Goal: Entertainment & Leisure: Consume media (video, audio)

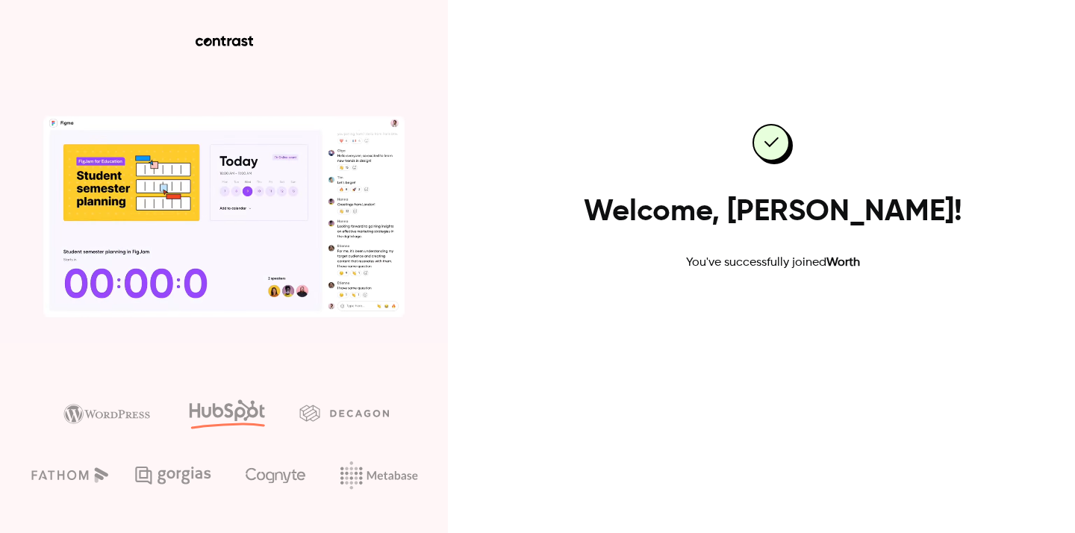
click at [755, 317] on link "Go to dashboard" at bounding box center [772, 320] width 127 height 36
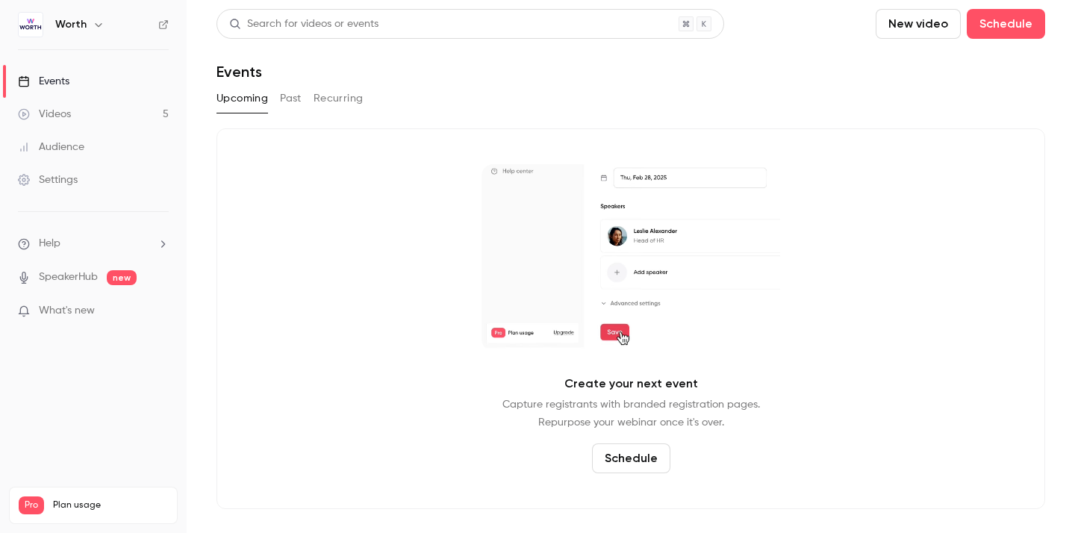
click at [94, 104] on link "Videos 5" at bounding box center [93, 114] width 187 height 33
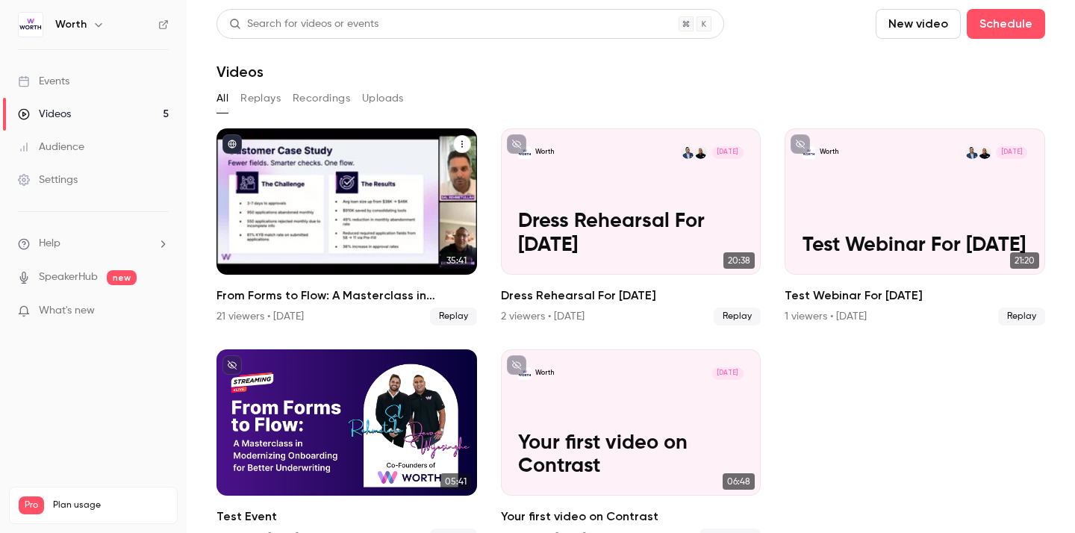
click at [460, 146] on icon "From Forms to Flow: A Masterclass in Modernizing Onboarding for Better Underwri…" at bounding box center [462, 144] width 9 height 9
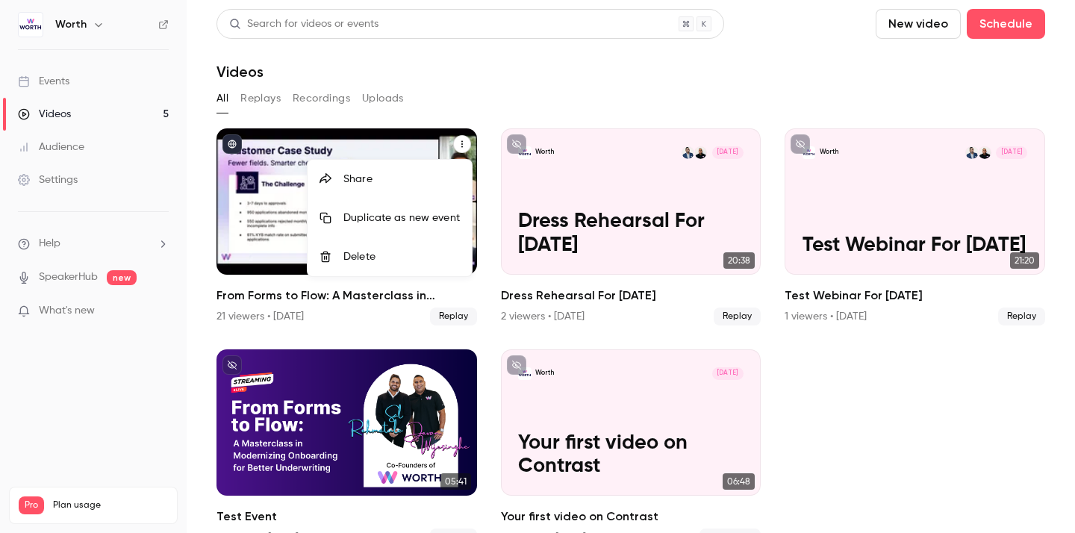
click at [460, 146] on div at bounding box center [537, 266] width 1075 height 533
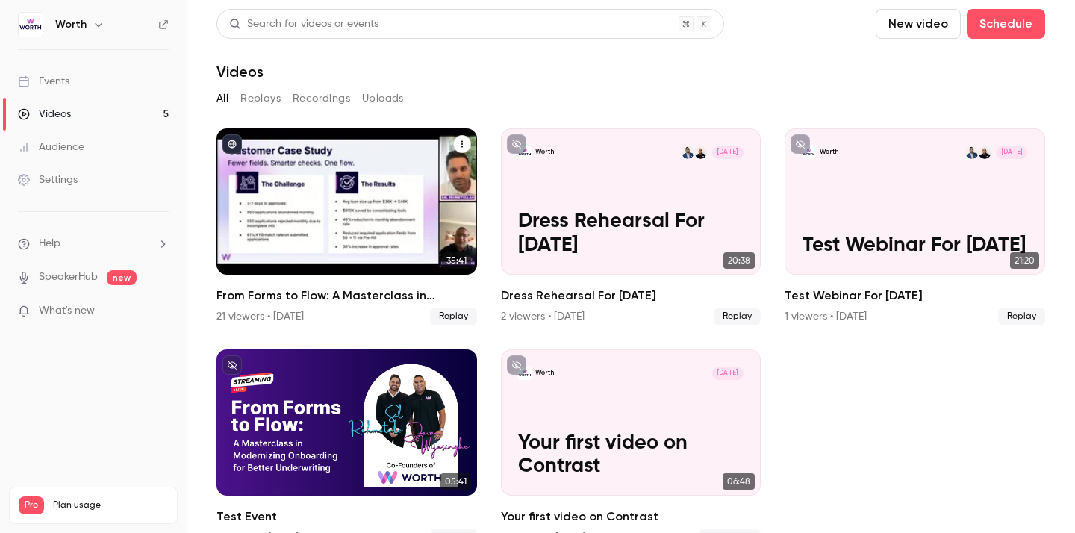
click at [396, 199] on div "From Forms to Flow: A Masterclass in Modernizing Onboarding for Better Underwri…" at bounding box center [346, 201] width 261 height 146
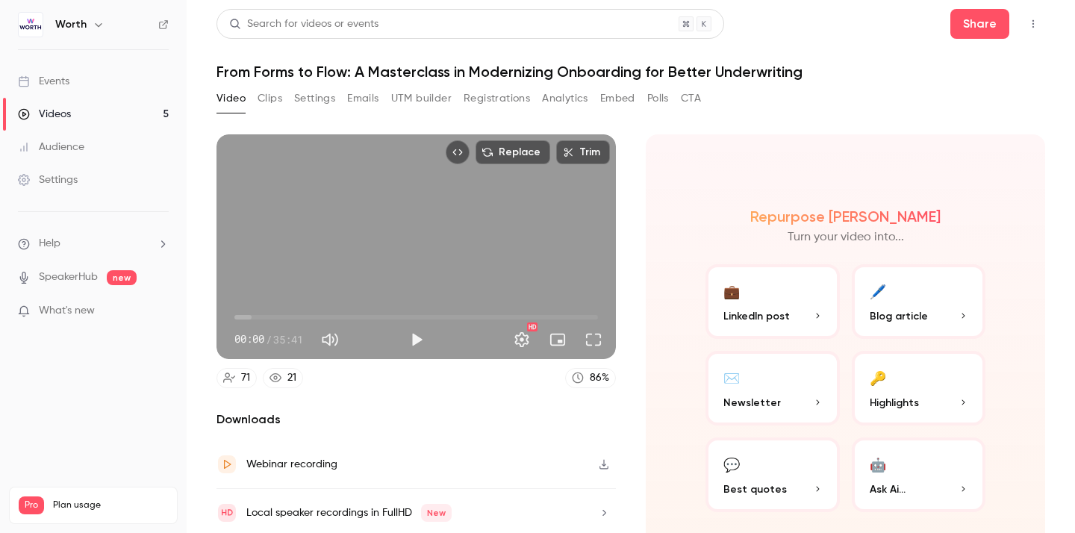
click at [431, 205] on div "Replace Trim 00:00 00:00 / 35:41 HD" at bounding box center [415, 246] width 399 height 225
click at [426, 231] on div "Replace Trim 00:01 00:01 / 35:41 HD" at bounding box center [415, 246] width 399 height 225
type input "***"
click at [43, 91] on link "Events" at bounding box center [93, 81] width 187 height 33
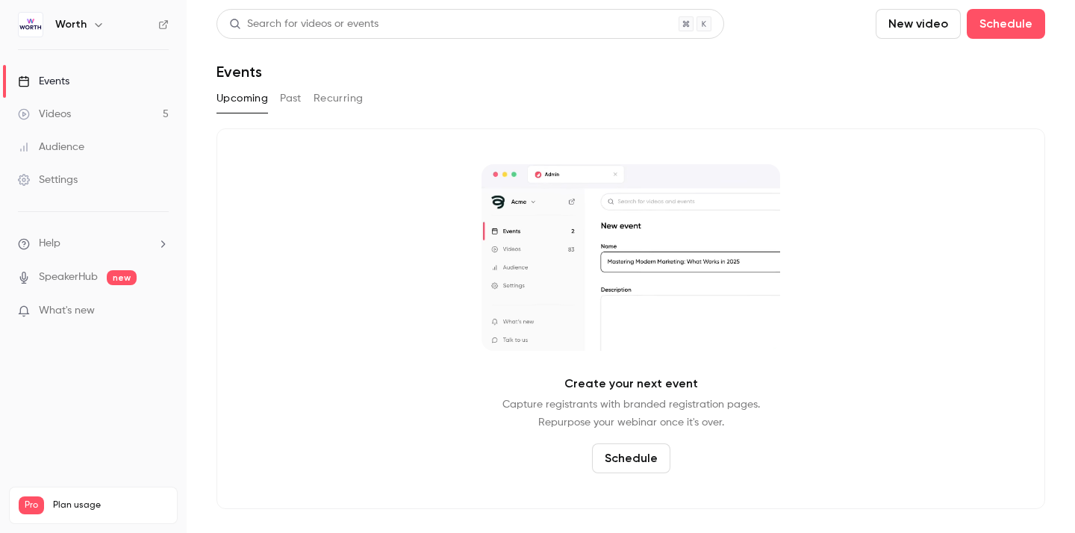
click at [283, 108] on button "Past" at bounding box center [291, 99] width 22 height 24
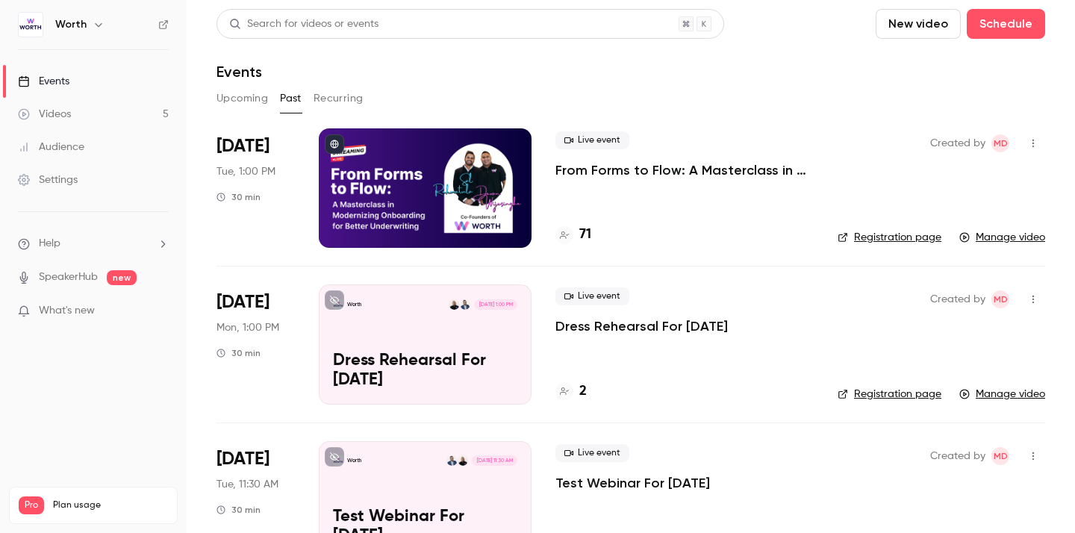
click at [629, 171] on p "From Forms to Flow: A Masterclass in Modernizing Onboarding for Better Underwri…" at bounding box center [684, 170] width 258 height 18
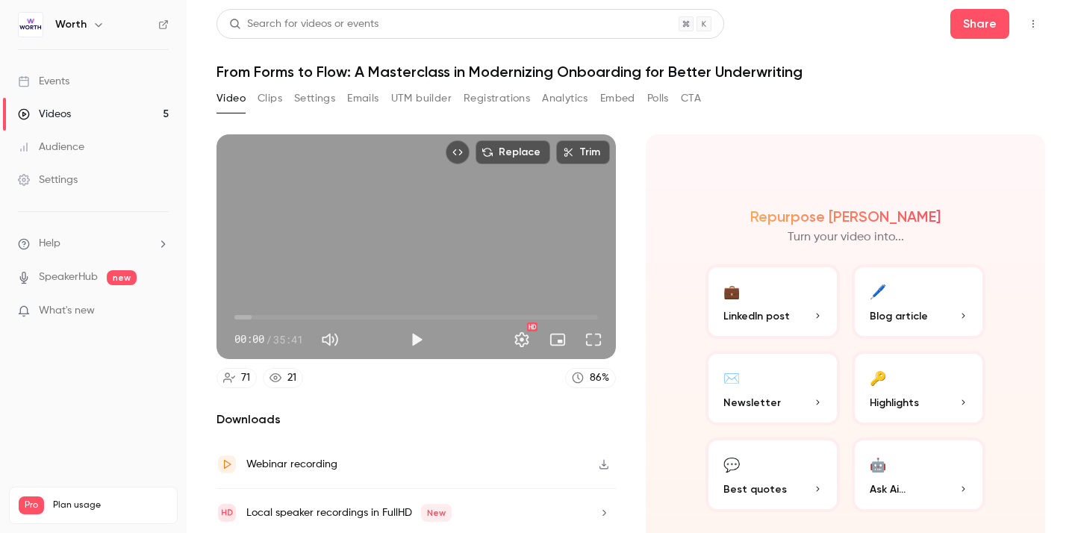
click at [278, 105] on button "Clips" at bounding box center [270, 99] width 25 height 24
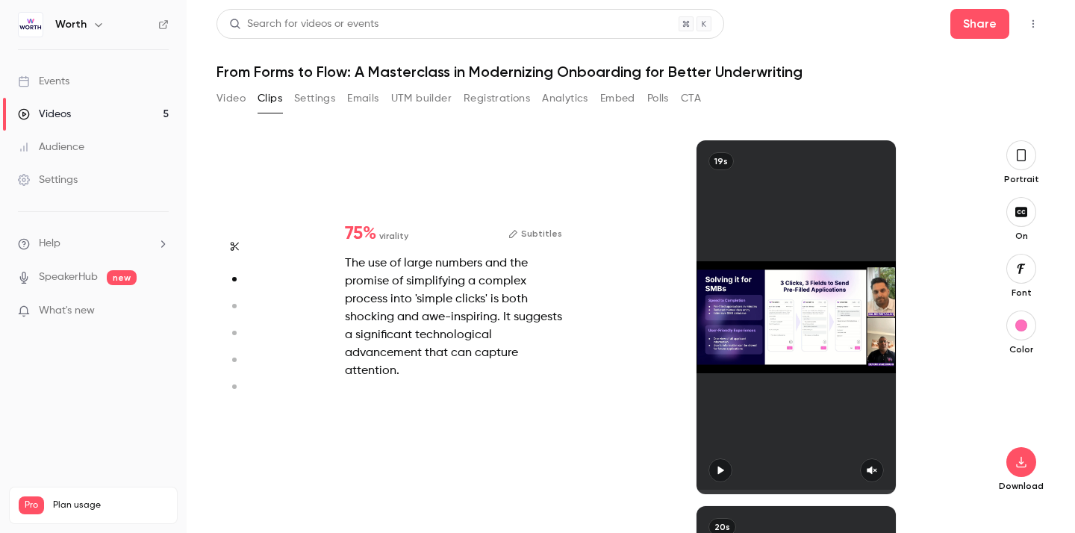
type input "*"
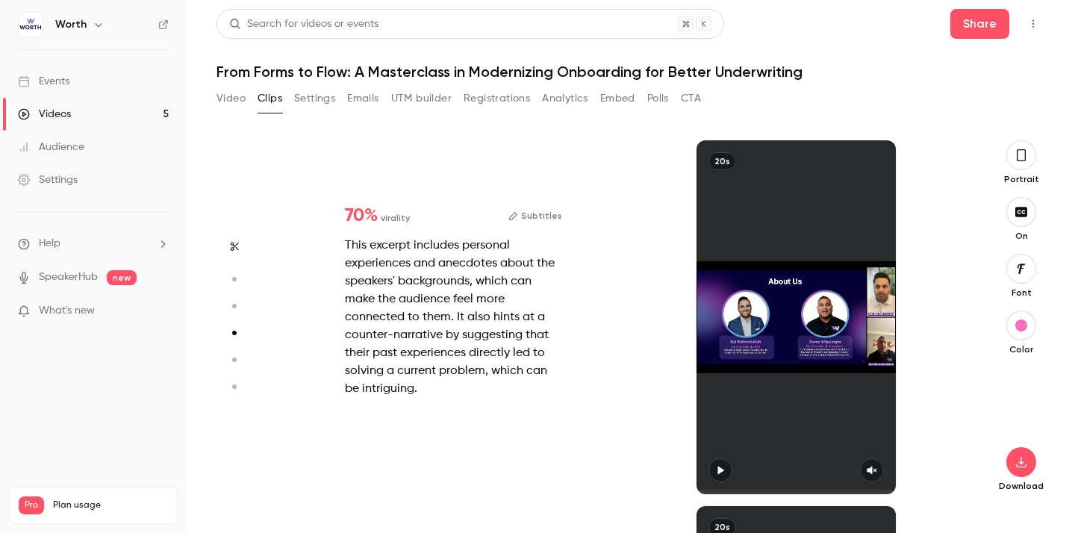
type input "*"
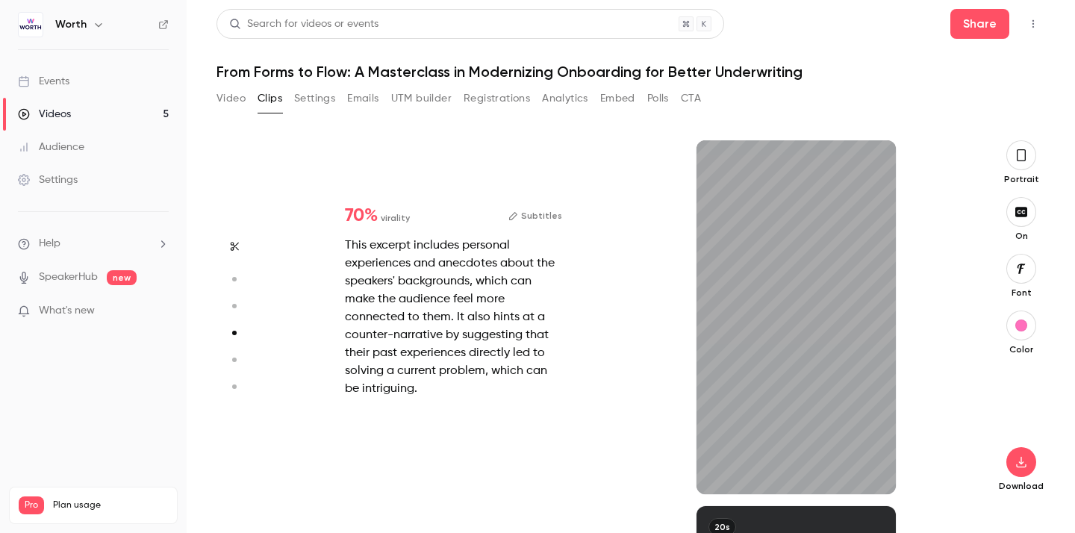
scroll to position [1097, 0]
click at [723, 473] on icon "button" at bounding box center [720, 470] width 12 height 10
click at [874, 471] on icon "button" at bounding box center [872, 471] width 10 height 8
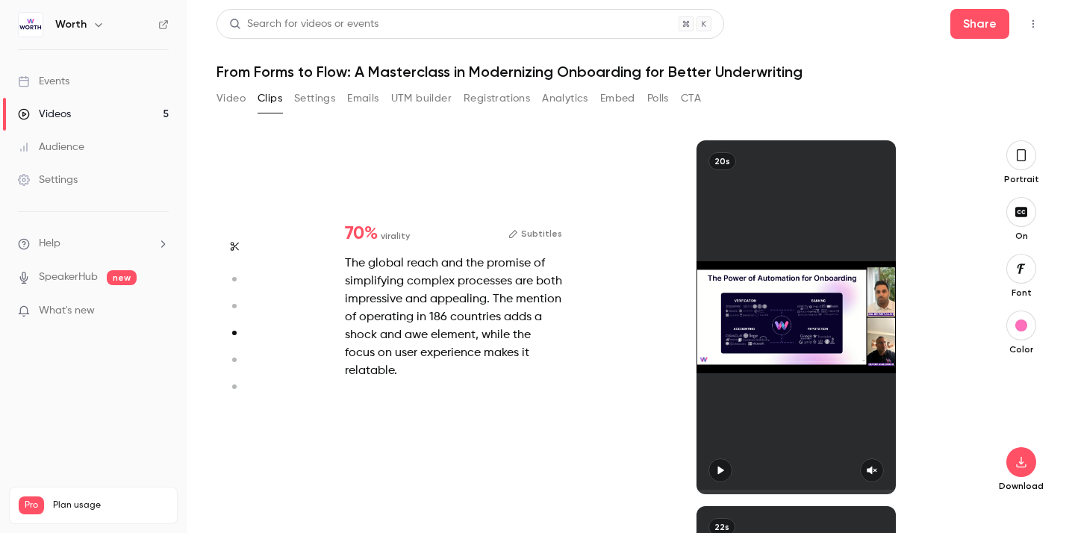
type input "*"
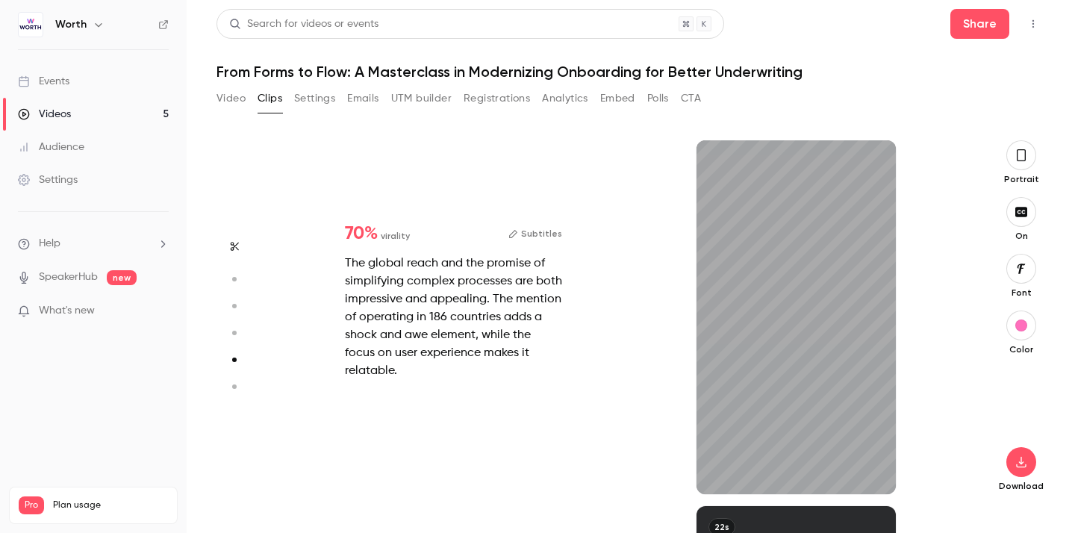
scroll to position [1463, 0]
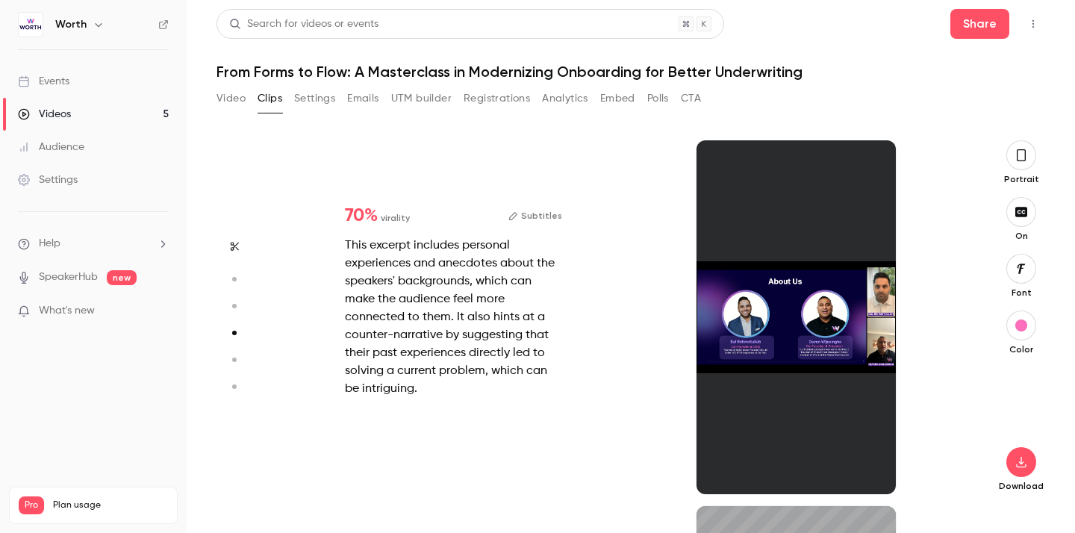
type input "*"
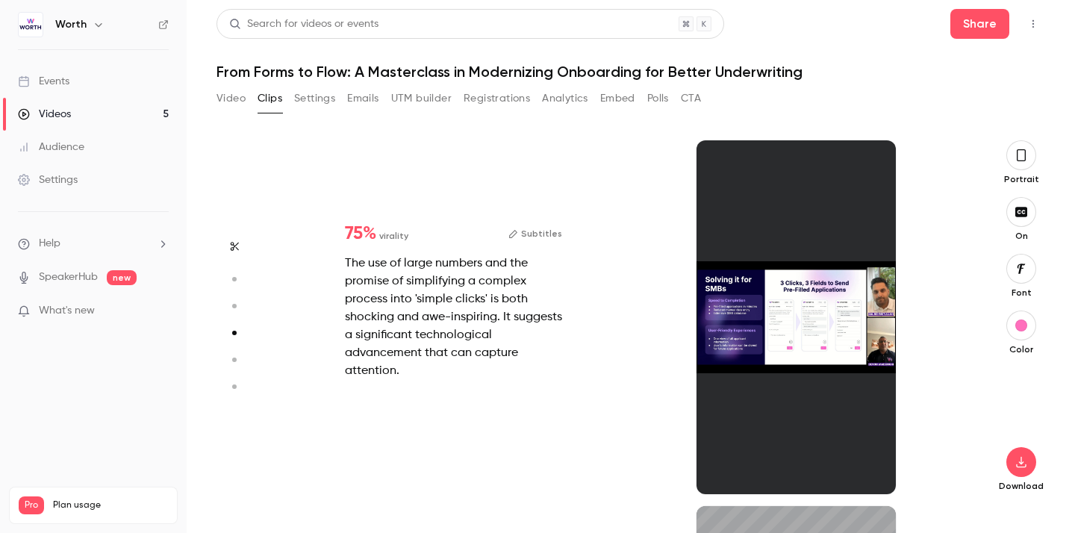
type input "*"
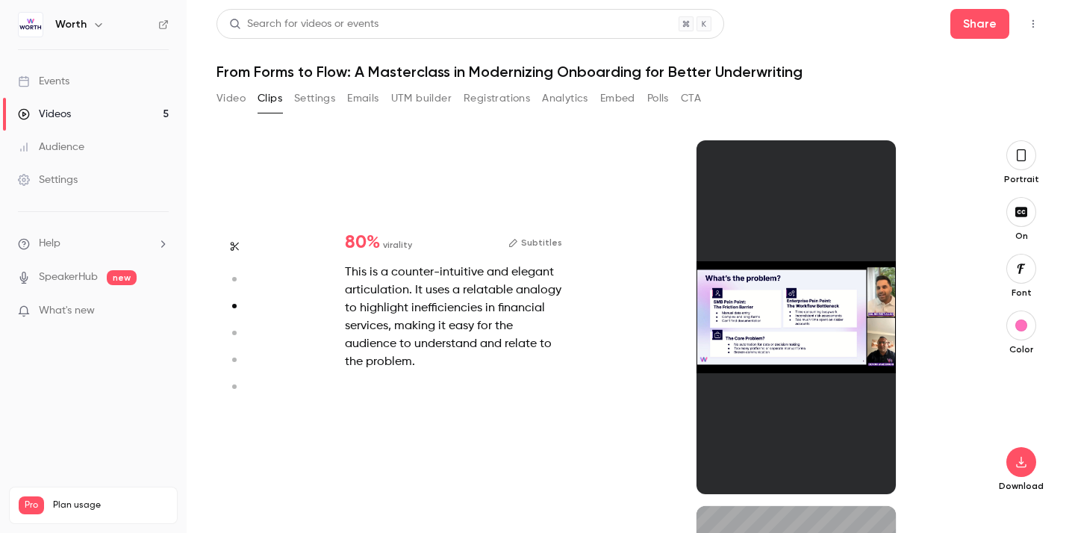
type input "*"
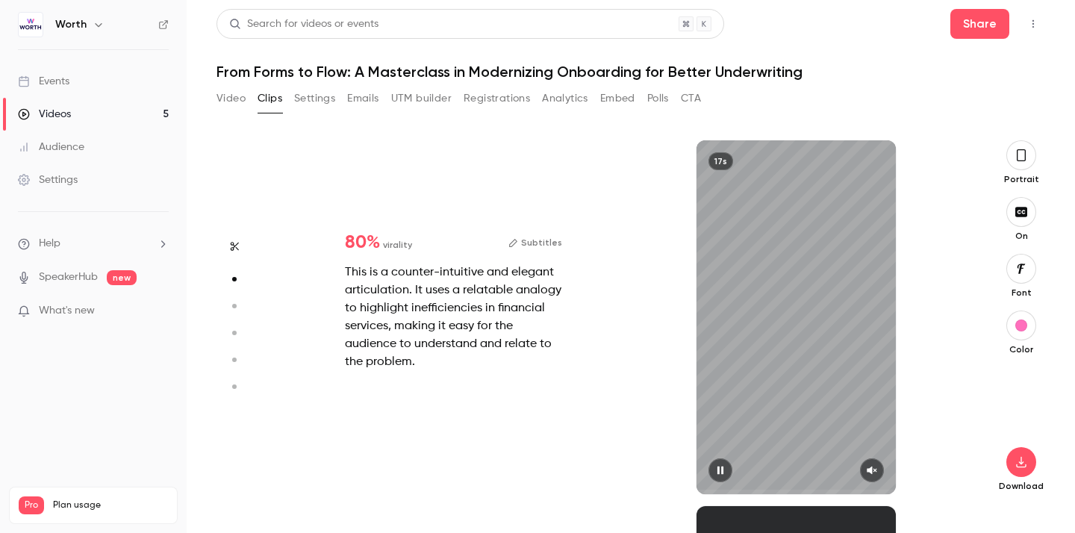
scroll to position [366, 0]
click at [868, 475] on icon "button" at bounding box center [872, 470] width 12 height 10
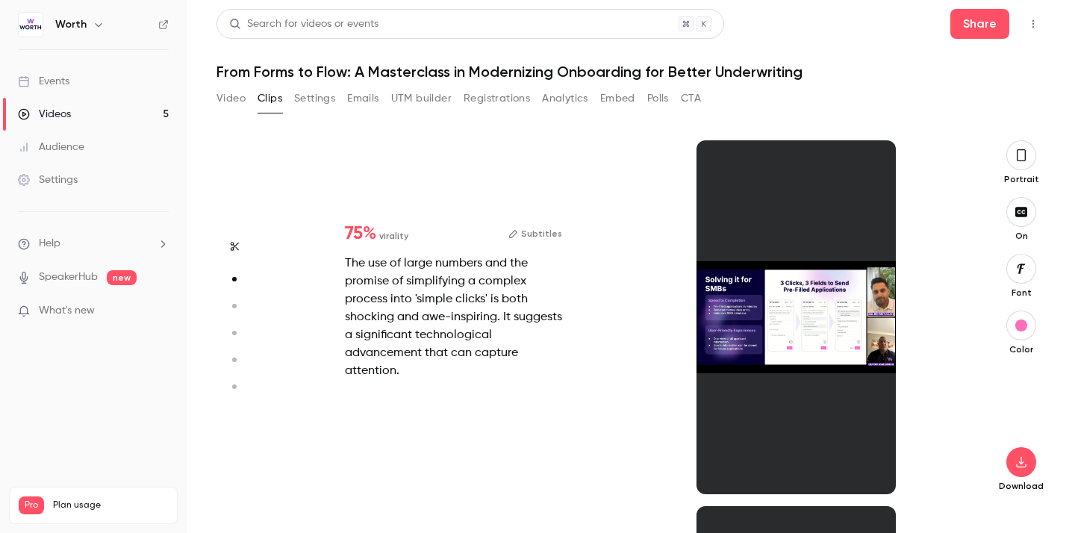
type input "*"
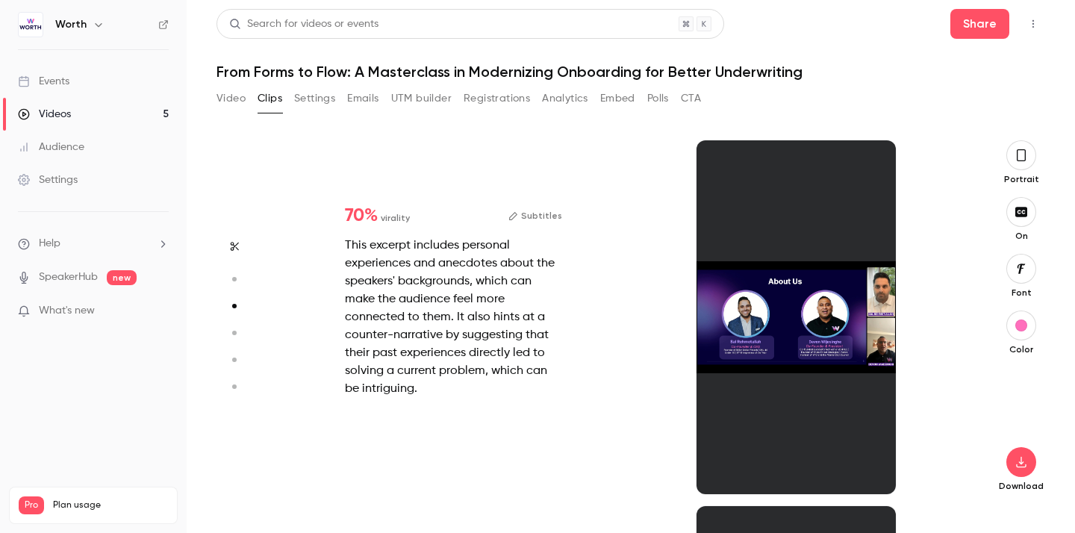
type input "*"
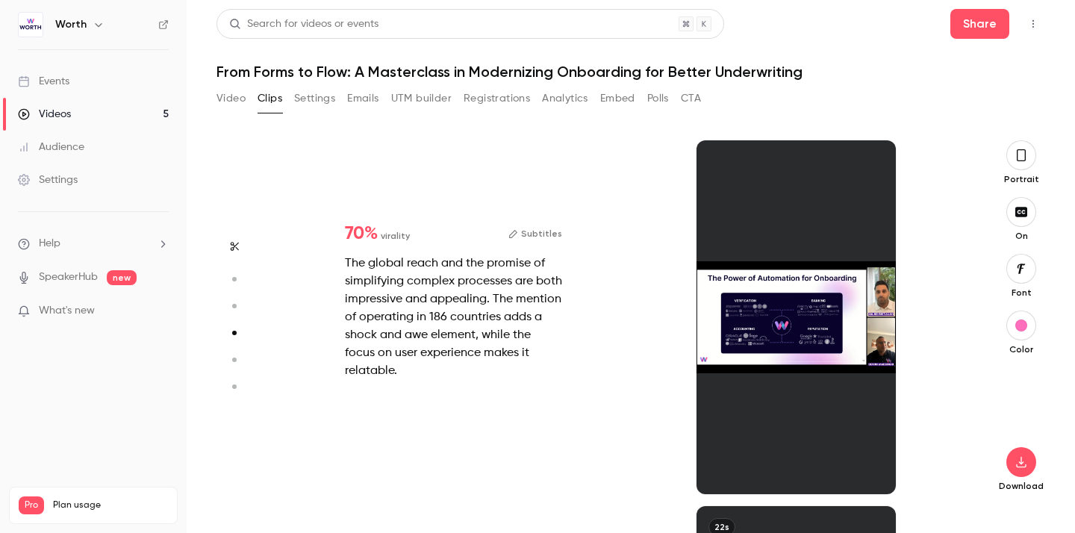
type input "*"
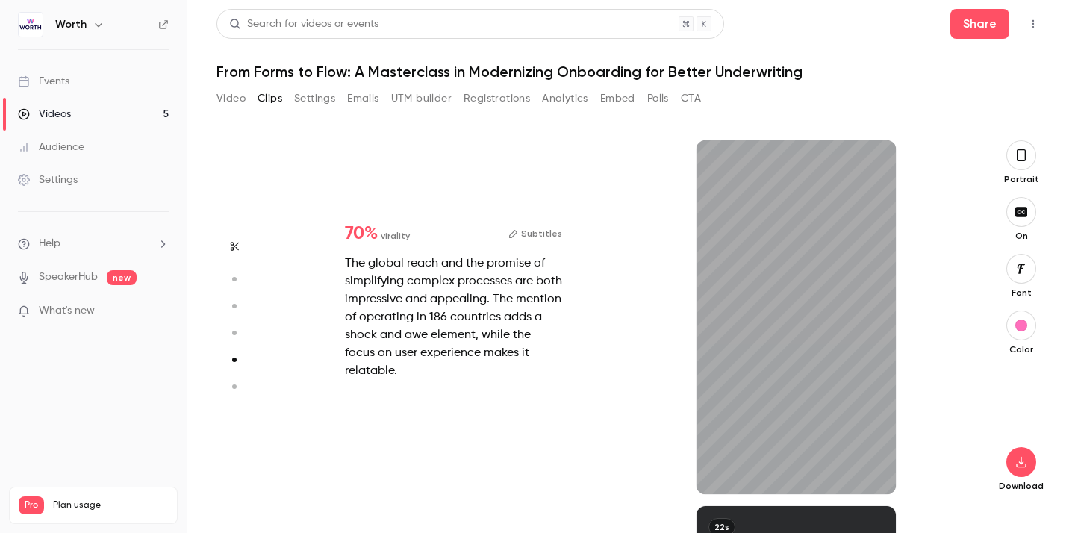
scroll to position [1463, 0]
click at [868, 475] on icon "button" at bounding box center [872, 470] width 12 height 10
type input "*"
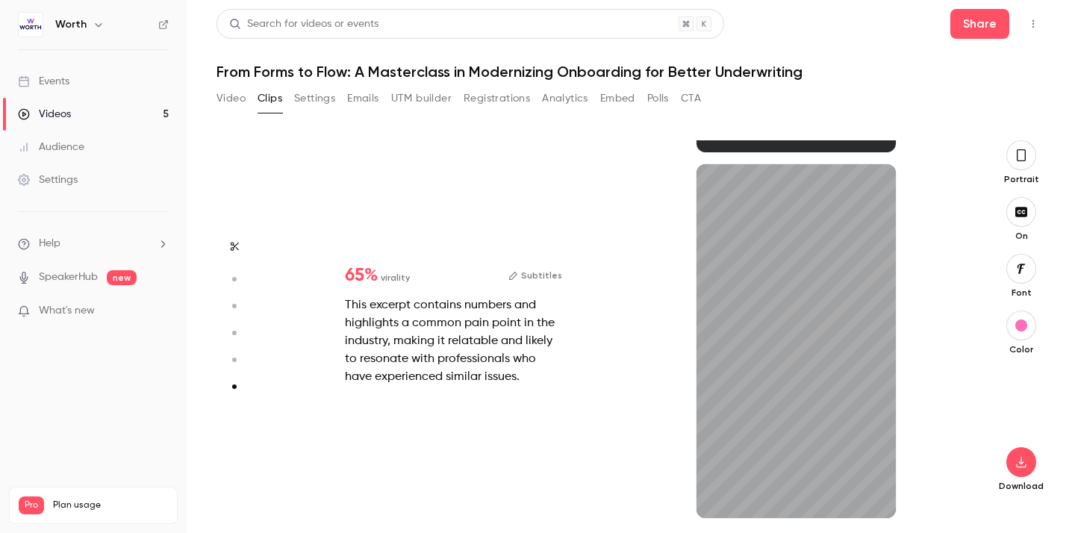
scroll to position [1805, 0]
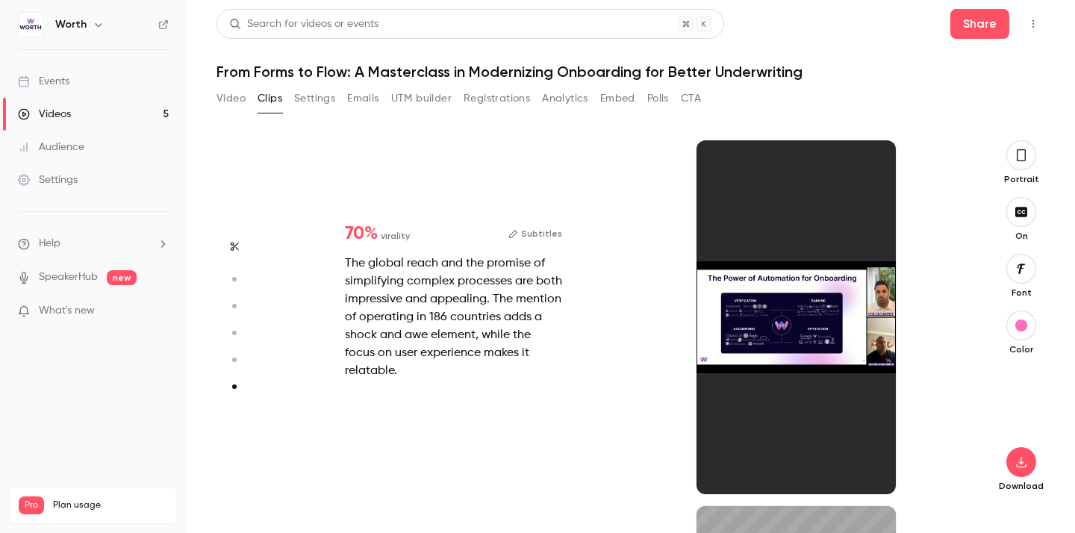
type input "*"
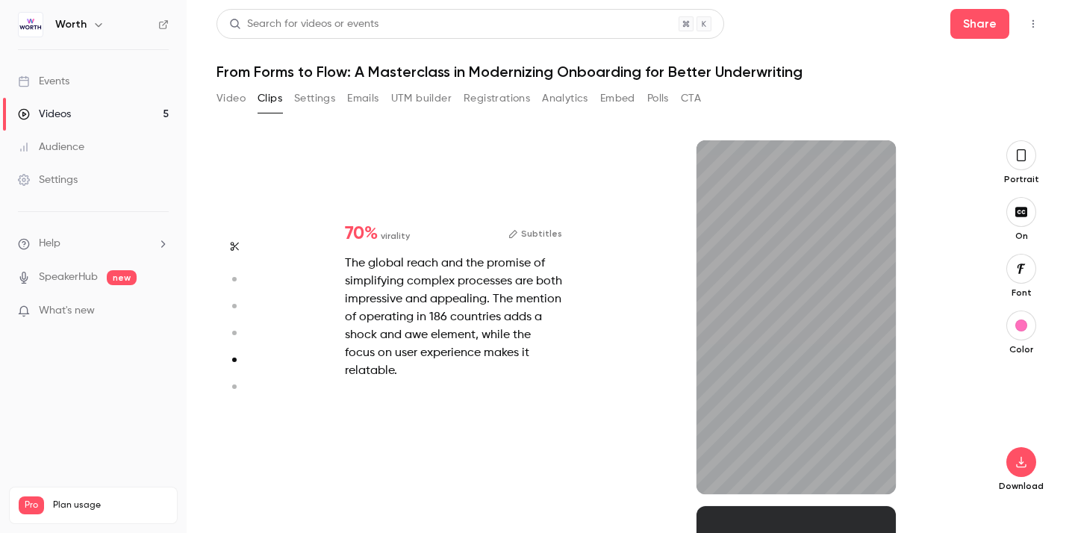
type input "*"
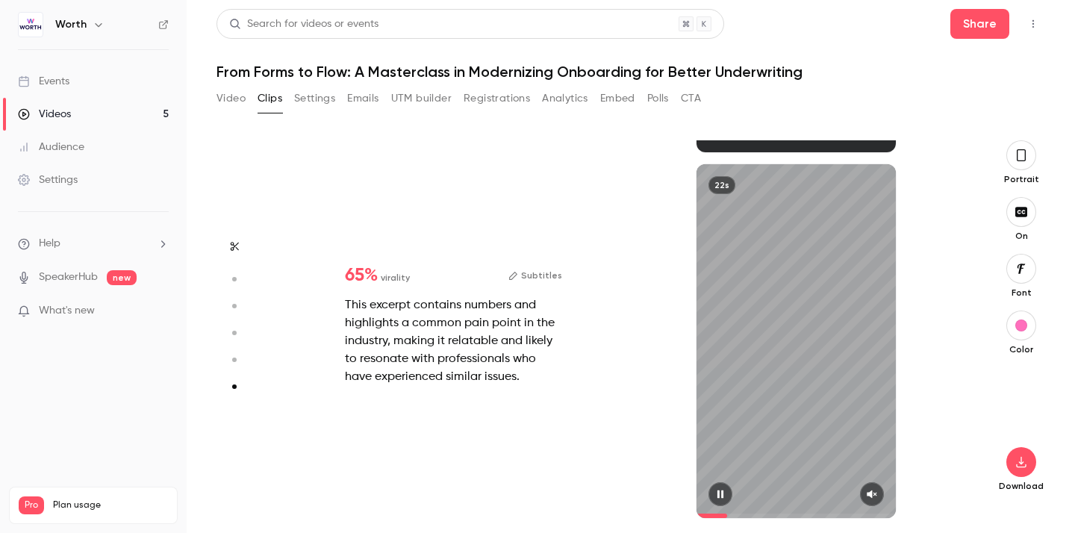
click at [877, 496] on icon "button" at bounding box center [872, 494] width 12 height 10
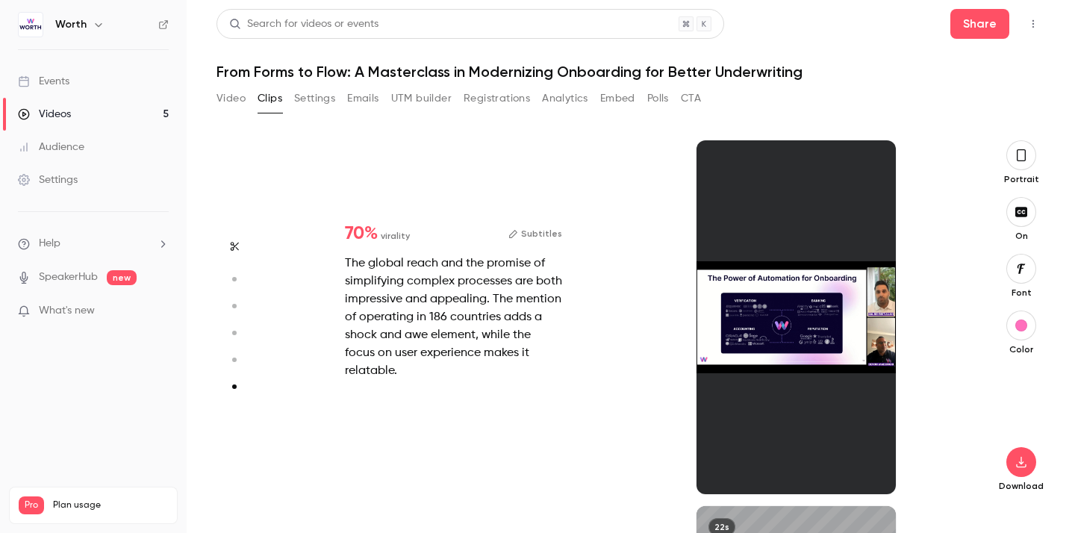
type input "*"
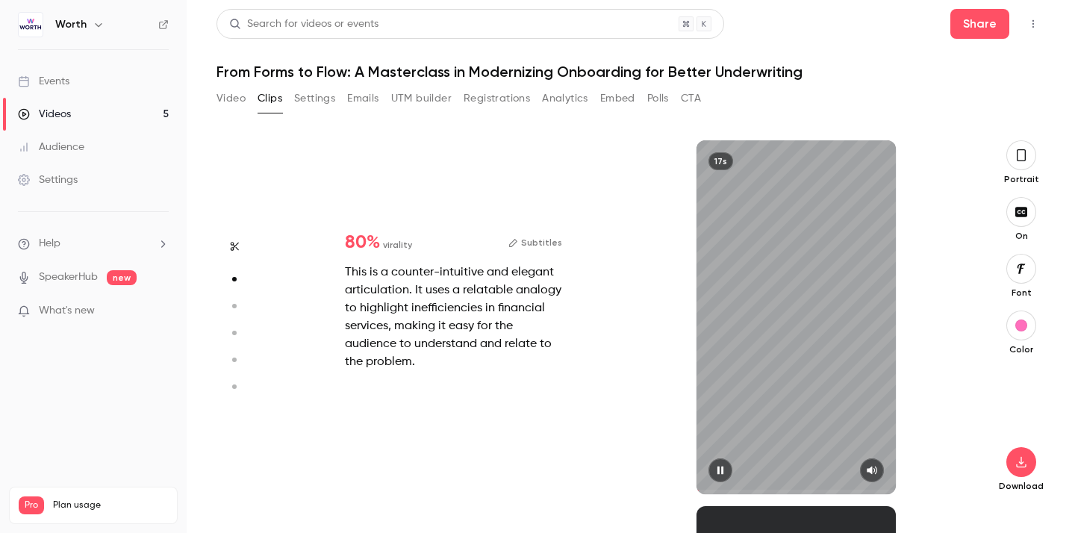
scroll to position [366, 0]
type input "****"
